Goal: Book appointment/travel/reservation

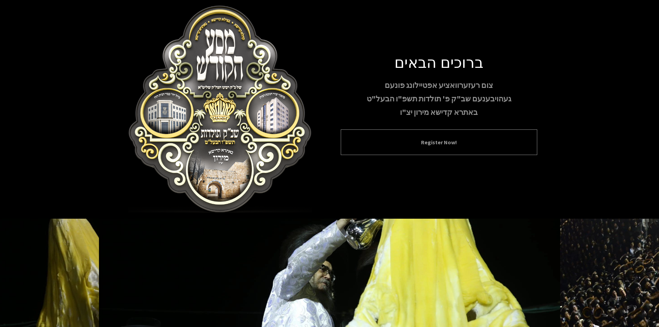
click at [430, 141] on button "Register Now!" at bounding box center [438, 142] width 179 height 8
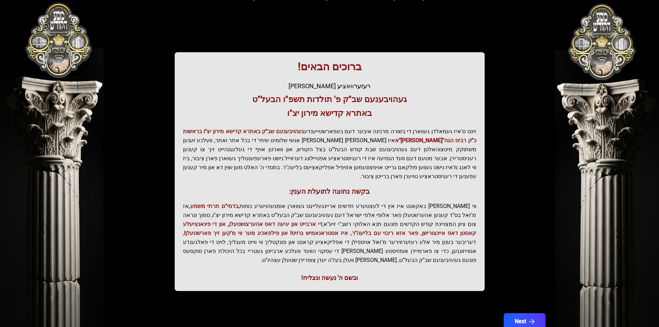
scroll to position [74, 0]
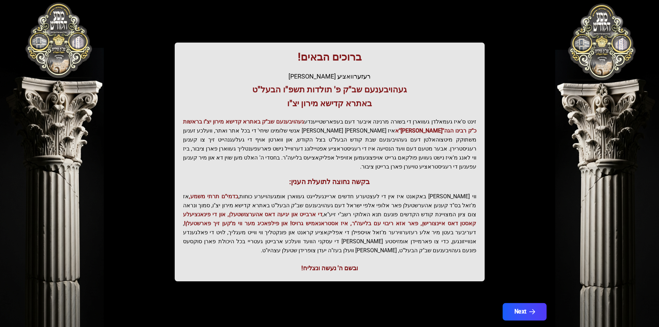
click at [510, 303] on button "Next" at bounding box center [524, 311] width 44 height 17
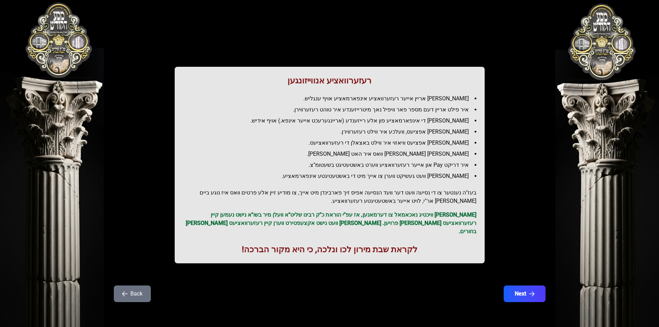
scroll to position [0, 0]
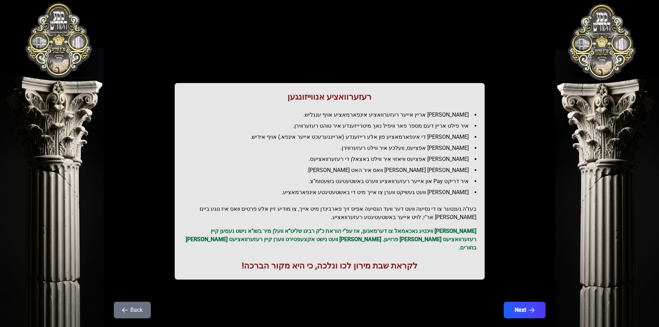
click at [119, 303] on button "Back" at bounding box center [132, 309] width 37 height 17
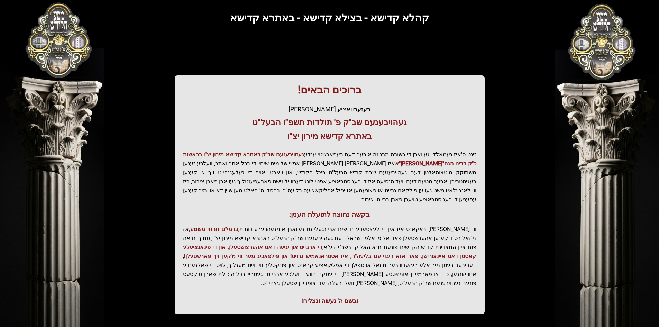
scroll to position [74, 0]
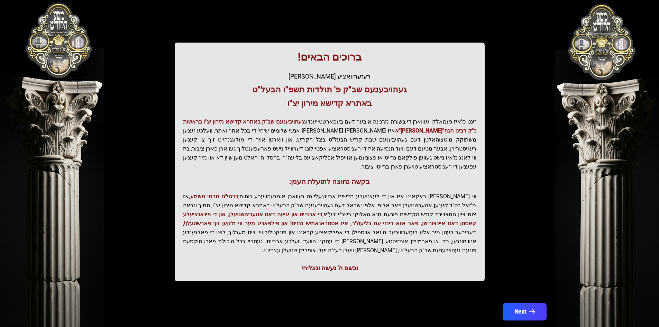
click at [526, 303] on button "Next" at bounding box center [524, 311] width 44 height 17
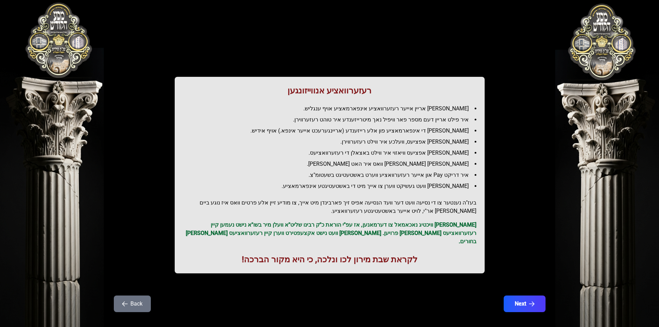
scroll to position [8, 0]
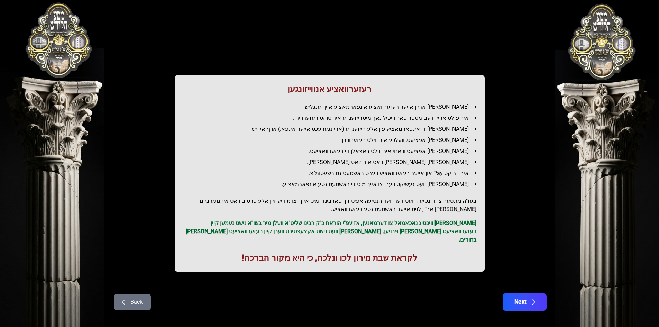
click at [526, 294] on button "Next" at bounding box center [524, 301] width 44 height 17
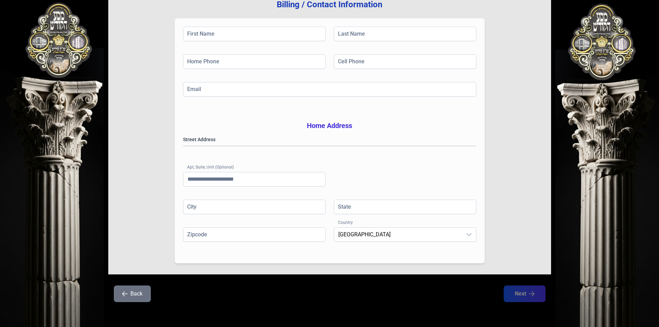
scroll to position [0, 0]
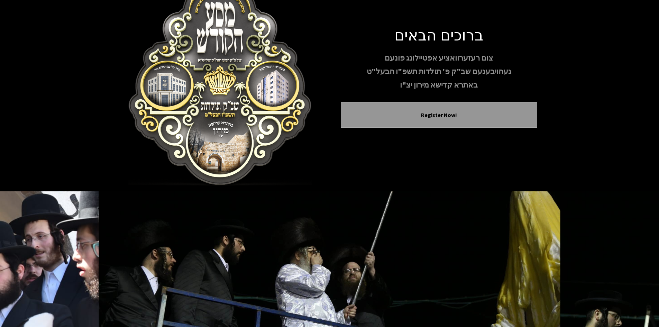
scroll to position [59, 0]
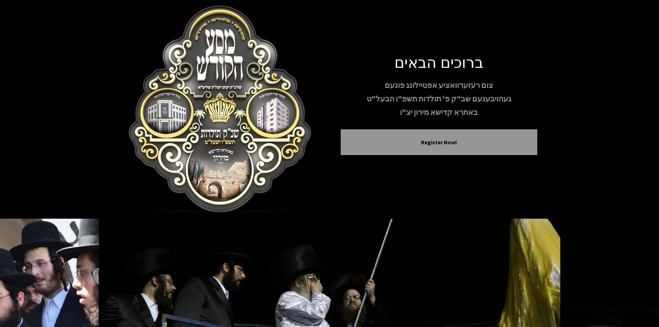
scroll to position [59, 0]
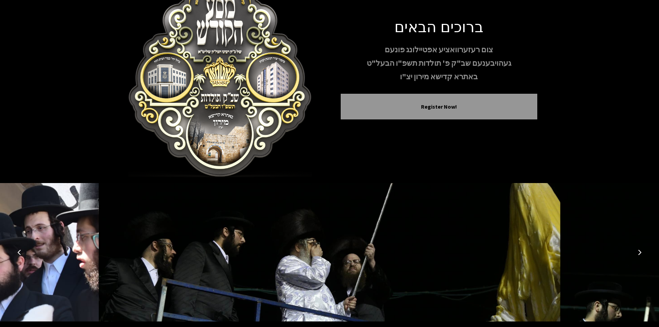
scroll to position [59, 0]
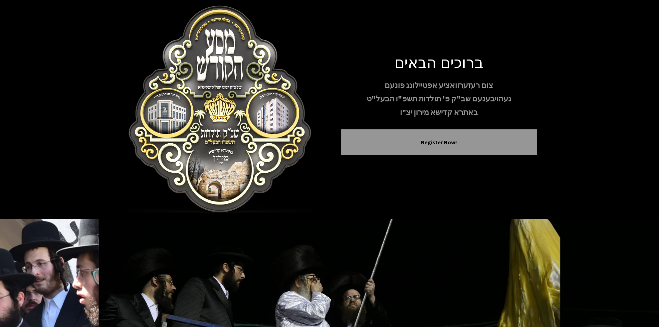
scroll to position [59, 0]
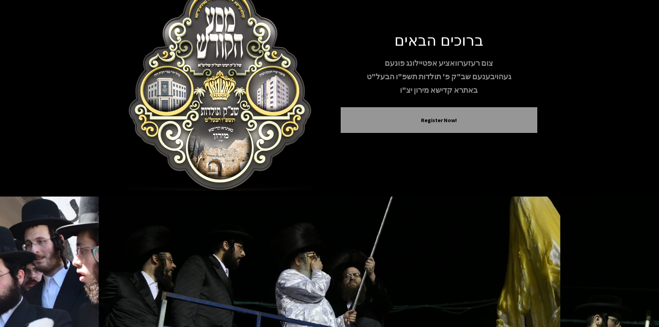
scroll to position [59, 0]
